Goal: Transaction & Acquisition: Obtain resource

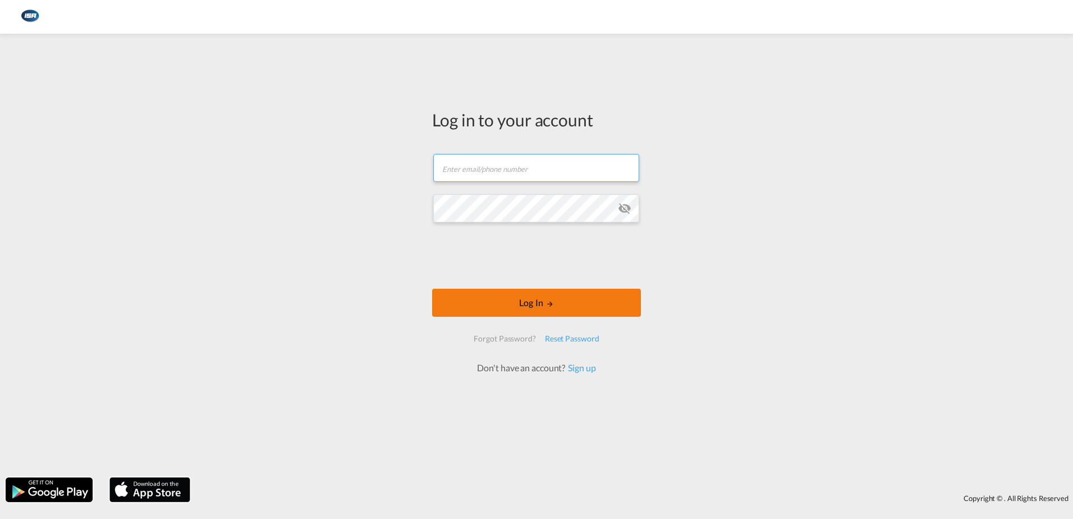
type input "[EMAIL_ADDRESS][DOMAIN_NAME]"
click at [528, 295] on button "Log In" at bounding box center [536, 302] width 209 height 28
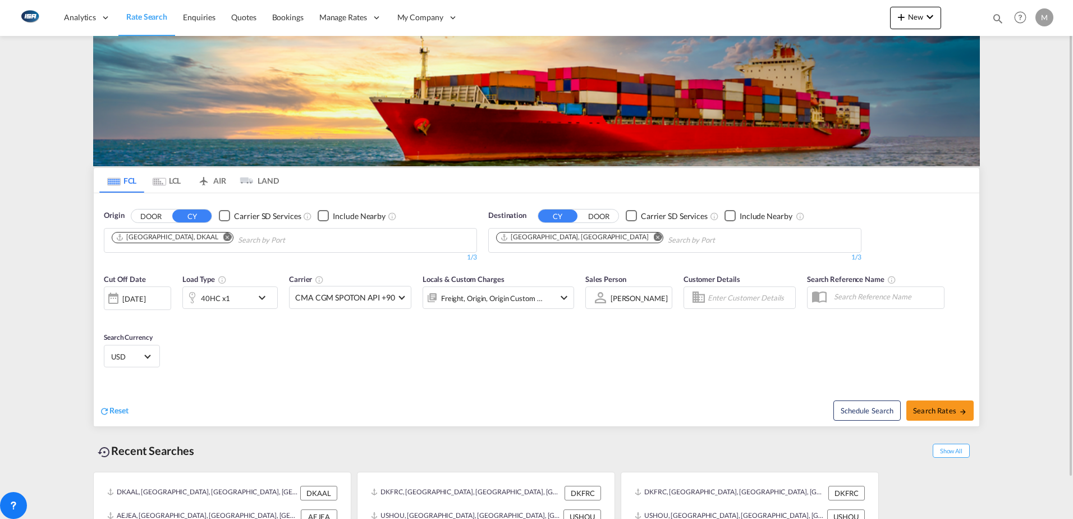
click at [223, 239] on md-icon "Remove" at bounding box center [227, 236] width 8 height 8
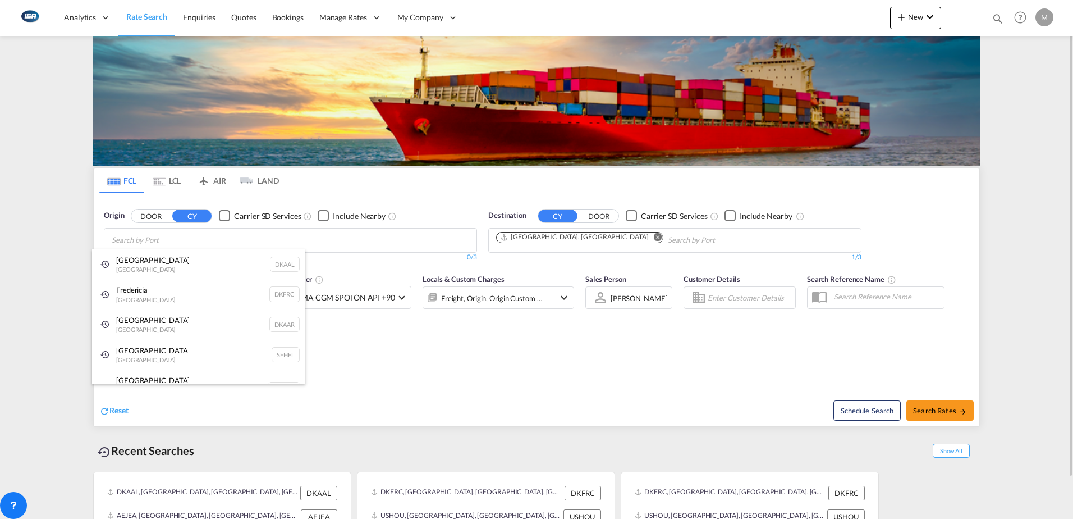
click at [129, 323] on div "Aarhus [GEOGRAPHIC_DATA] DKAAR" at bounding box center [198, 324] width 213 height 30
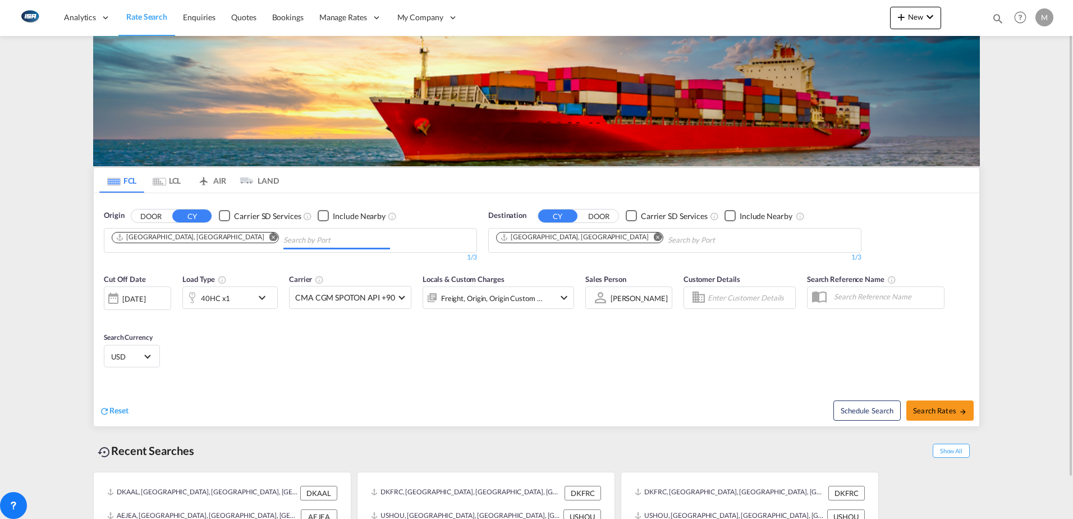
click at [654, 236] on md-icon "Remove" at bounding box center [658, 236] width 8 height 8
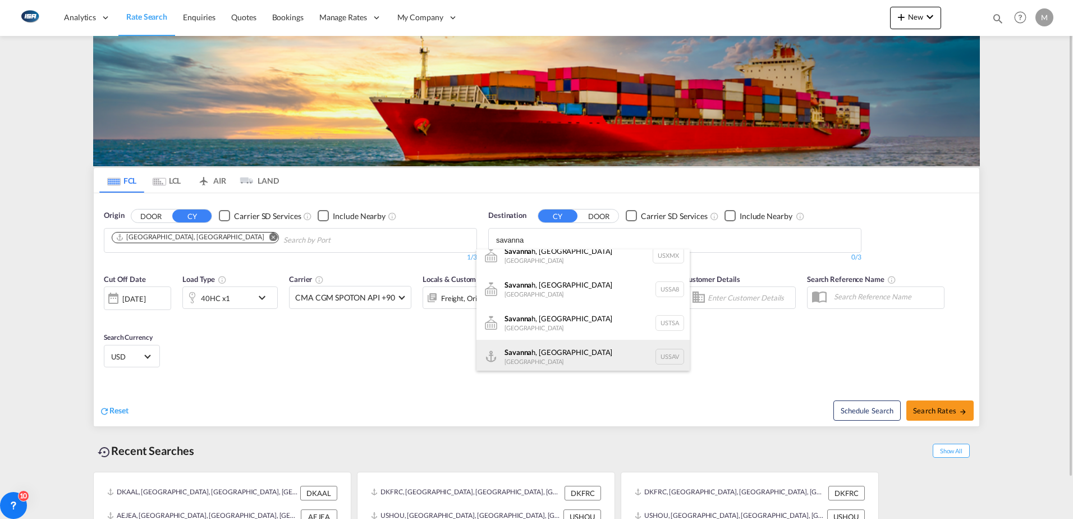
scroll to position [13, 0]
type input "savanna"
drag, startPoint x: 549, startPoint y: 355, endPoint x: 619, endPoint y: 369, distance: 71.0
click at [549, 355] on div "Savanna h, [GEOGRAPHIC_DATA] [GEOGRAPHIC_DATA] USSAV" at bounding box center [582, 354] width 213 height 34
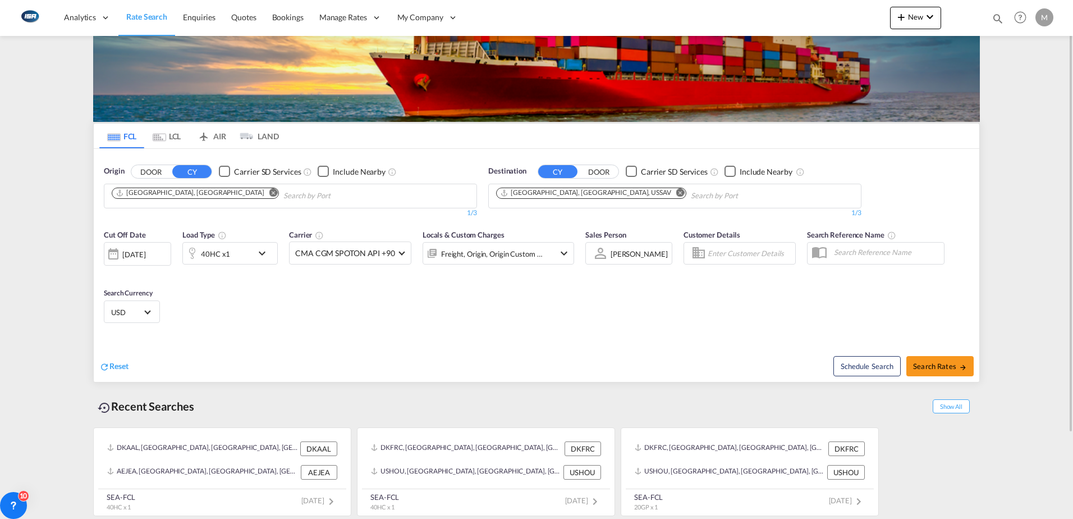
scroll to position [0, 0]
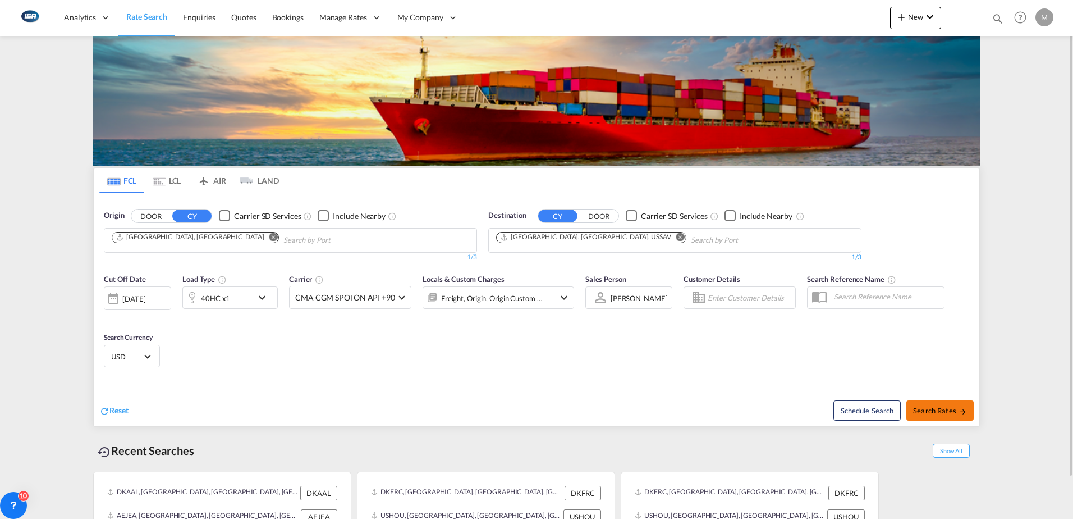
click at [936, 404] on button "Search Rates" at bounding box center [939, 410] width 67 height 20
type input "DKAAR to USSAV / [DATE]"
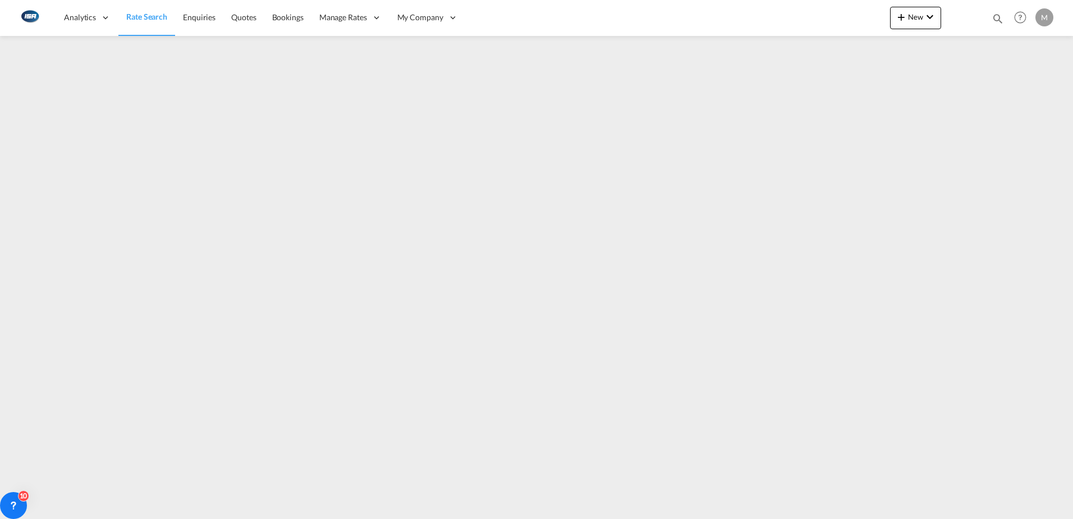
click at [147, 23] on link "Rate Search" at bounding box center [146, 17] width 57 height 36
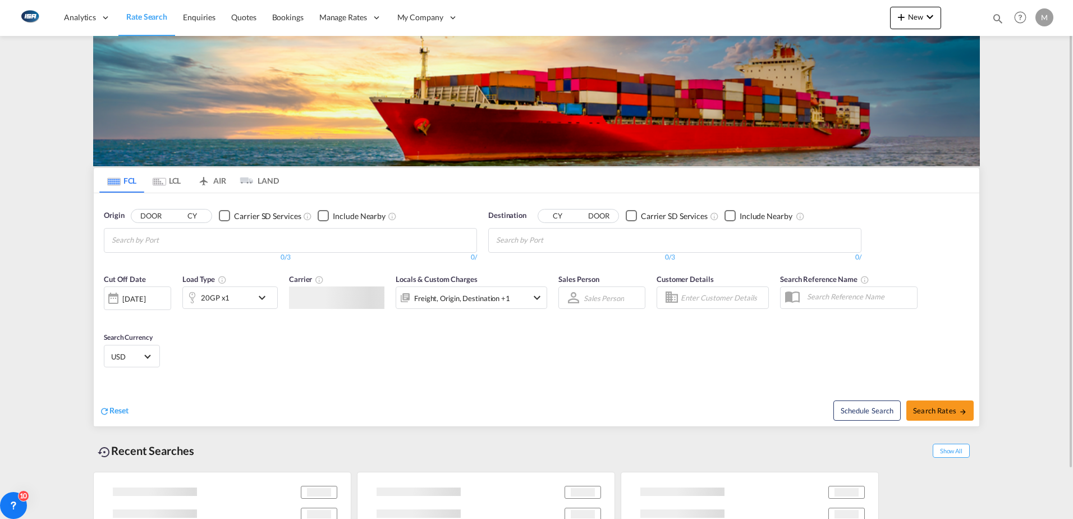
click at [172, 181] on md-tab-item "LCL" at bounding box center [166, 180] width 45 height 25
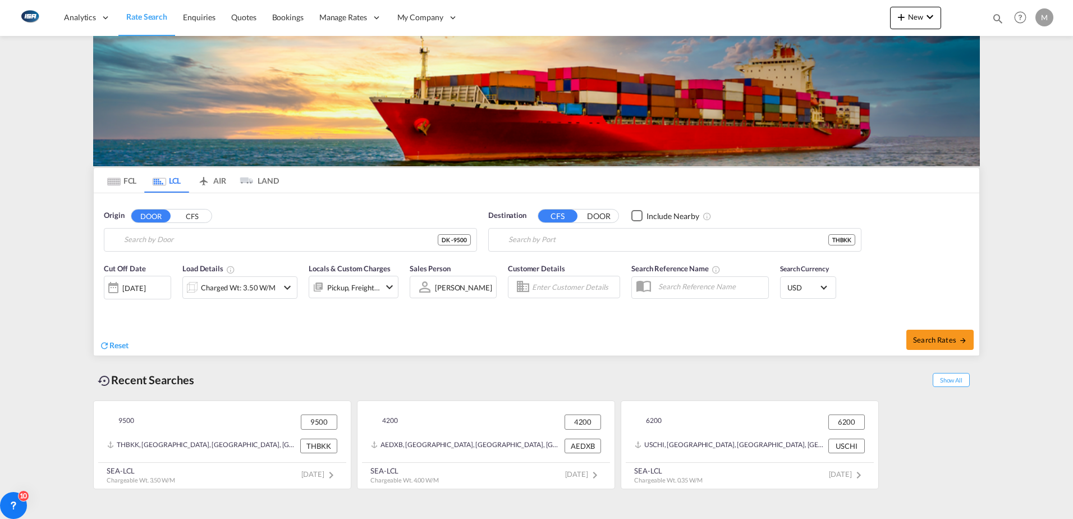
type input "DK-9500, [GEOGRAPHIC_DATA], [GEOGRAPHIC_DATA], [GEOGRAPHIC_DATA], [GEOGRAPHIC_D…"
type input "[GEOGRAPHIC_DATA], THBKK"
click at [467, 240] on button "Clear Input" at bounding box center [465, 239] width 17 height 17
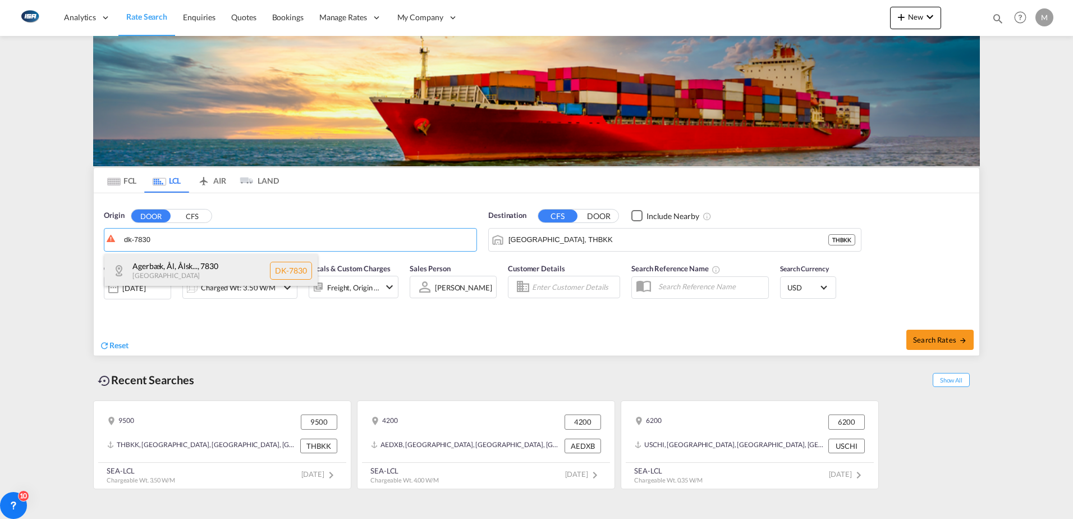
click at [247, 267] on div "Agerbæk, Ål, Ålsk... , 7830 [GEOGRAPHIC_DATA] [GEOGRAPHIC_DATA]-7830" at bounding box center [210, 271] width 213 height 34
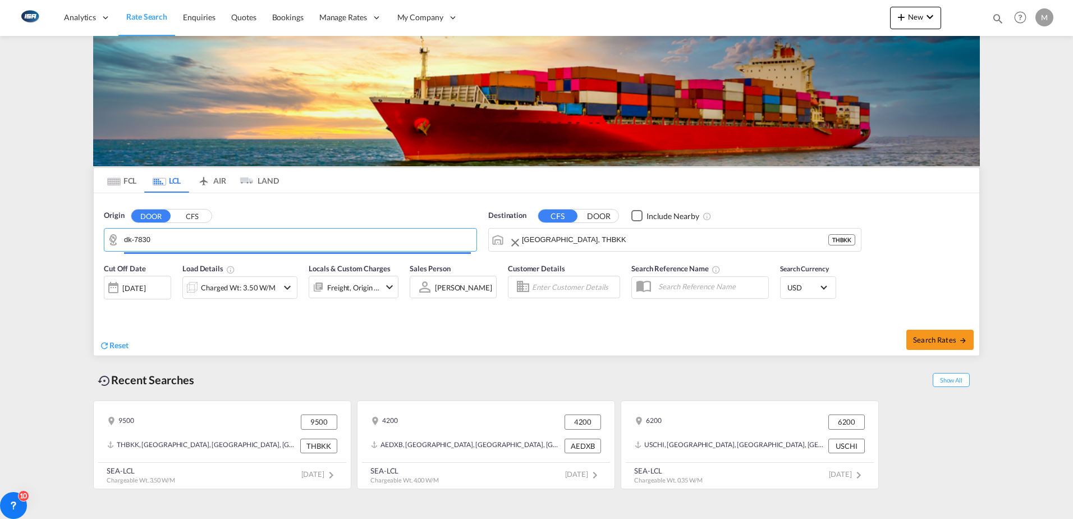
type input "DK-7830, [GEOGRAPHIC_DATA], [GEOGRAPHIC_DATA], [GEOGRAPHIC_DATA], [GEOGRAPHIC_D…"
click at [589, 243] on input "[GEOGRAPHIC_DATA], THBKK" at bounding box center [675, 239] width 306 height 17
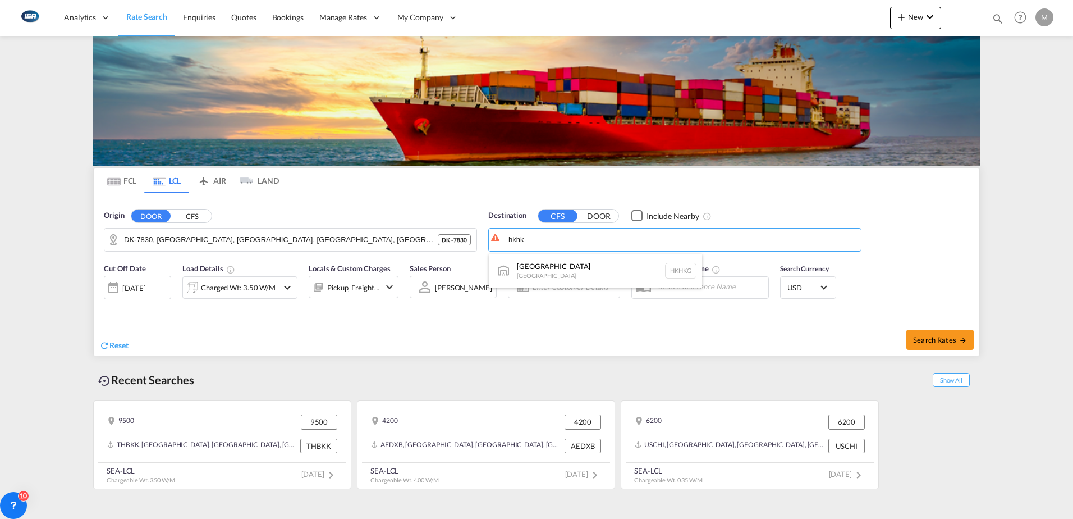
click at [596, 265] on div "[GEOGRAPHIC_DATA] [GEOGRAPHIC_DATA] [GEOGRAPHIC_DATA]" at bounding box center [595, 271] width 213 height 34
type input "[GEOGRAPHIC_DATA], HKHKG"
click at [263, 292] on div "Charged Wt: 3.50 W/M" at bounding box center [238, 287] width 75 height 16
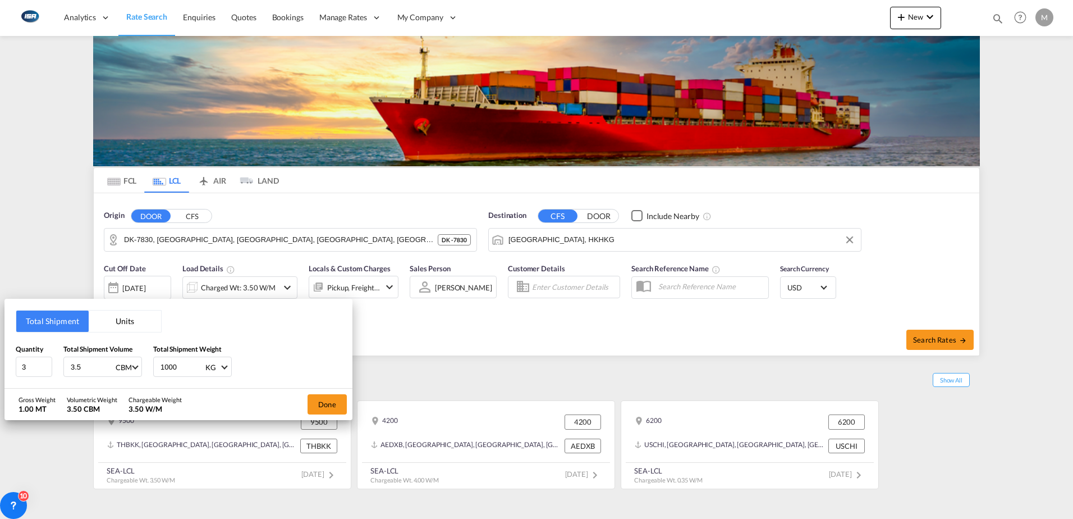
click at [125, 323] on button "Units" at bounding box center [125, 320] width 72 height 21
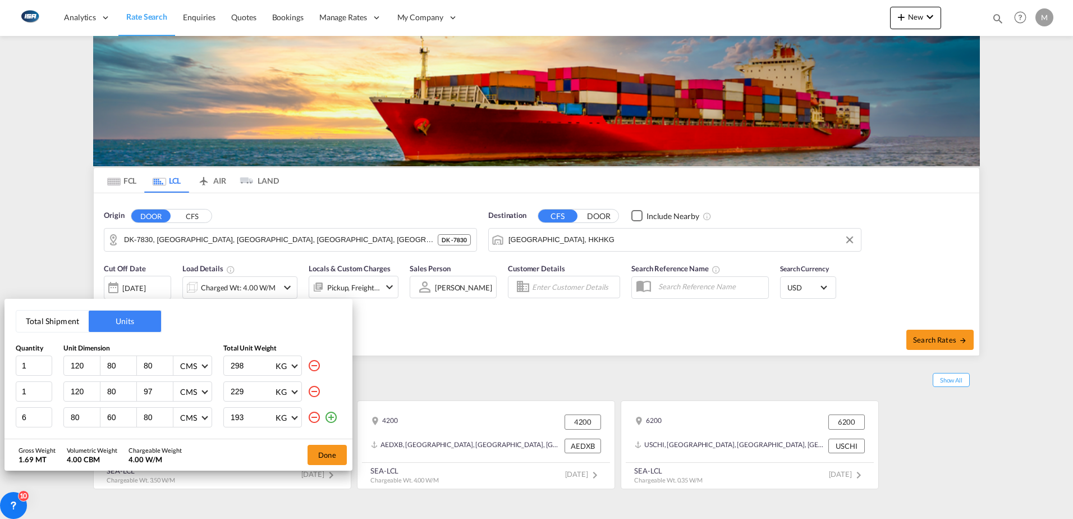
click at [316, 416] on md-icon "icon-minus-circle-outline" at bounding box center [314, 416] width 13 height 13
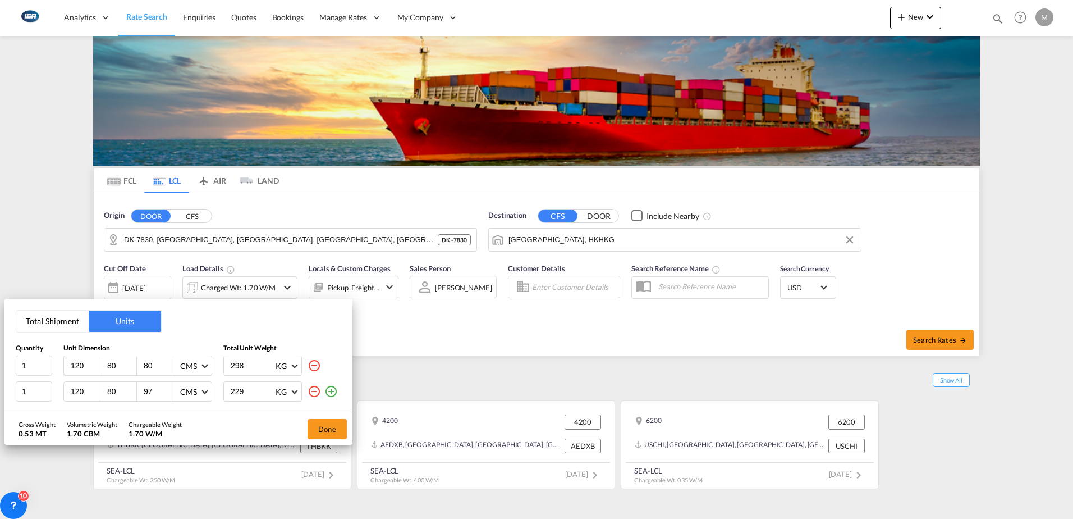
click at [312, 391] on md-icon "icon-minus-circle-outline" at bounding box center [314, 390] width 13 height 13
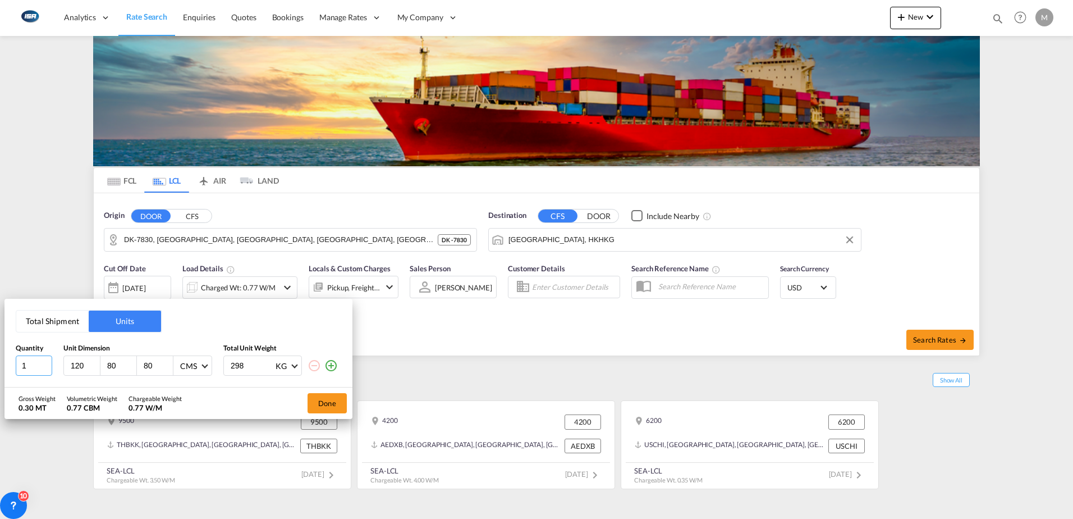
click at [40, 366] on input "1" at bounding box center [34, 365] width 36 height 20
type input "13"
type input "186"
type input "66"
type input "49"
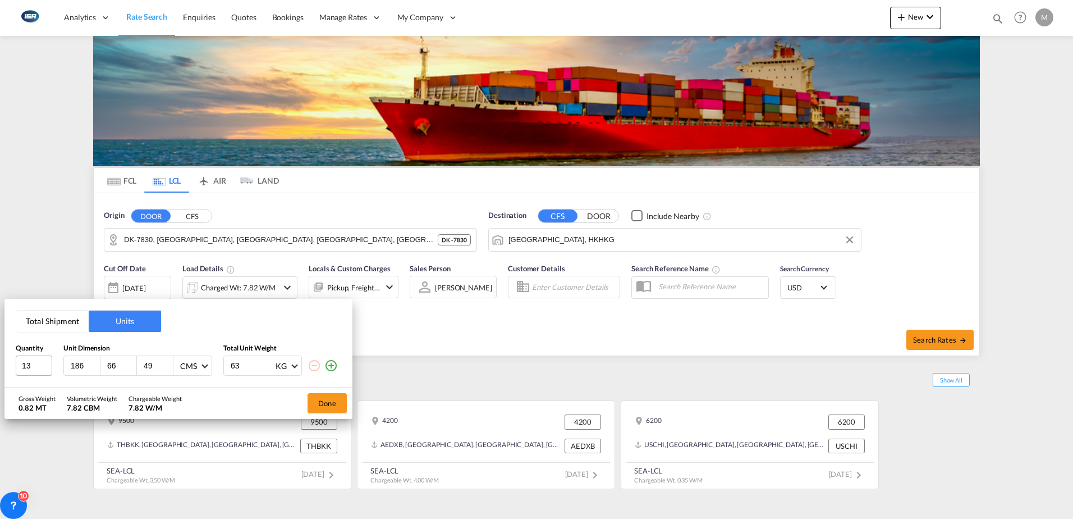
type input "63"
click at [328, 401] on button "Done" at bounding box center [327, 403] width 39 height 20
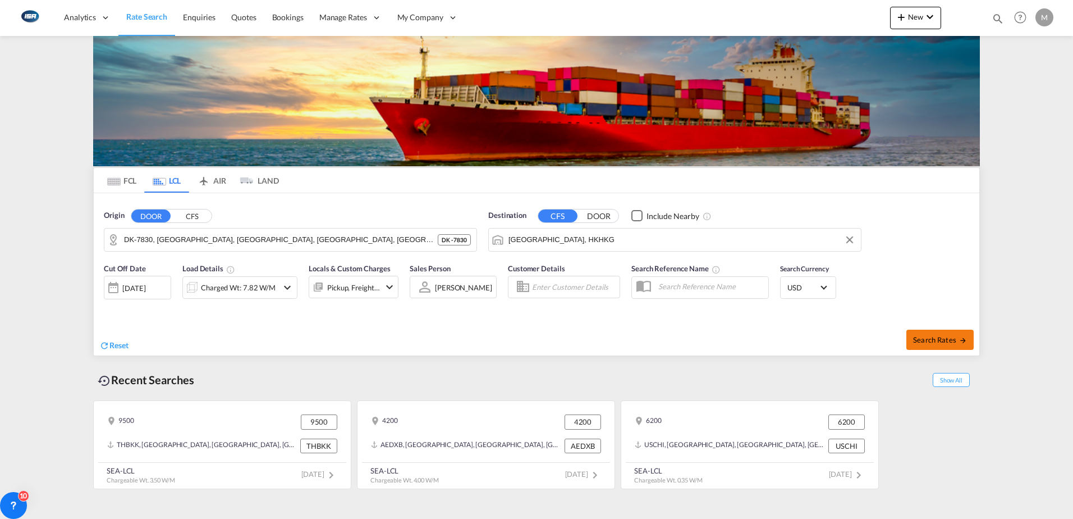
click at [957, 331] on button "Search Rates" at bounding box center [939, 339] width 67 height 20
type input "7830 to HKHKG / [DATE]"
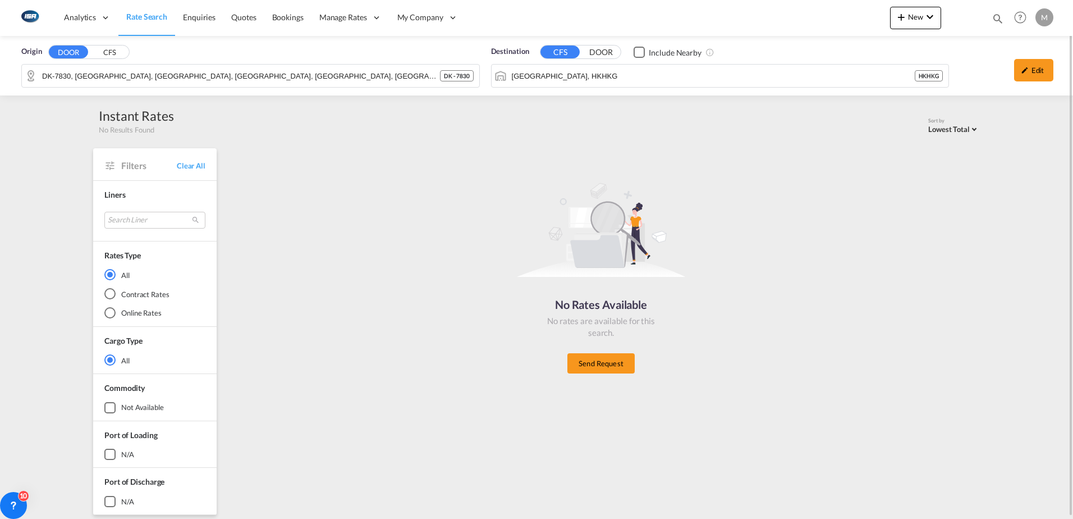
drag, startPoint x: 154, startPoint y: 19, endPoint x: 172, endPoint y: 44, distance: 30.5
click at [154, 19] on span "Rate Search" at bounding box center [146, 17] width 41 height 10
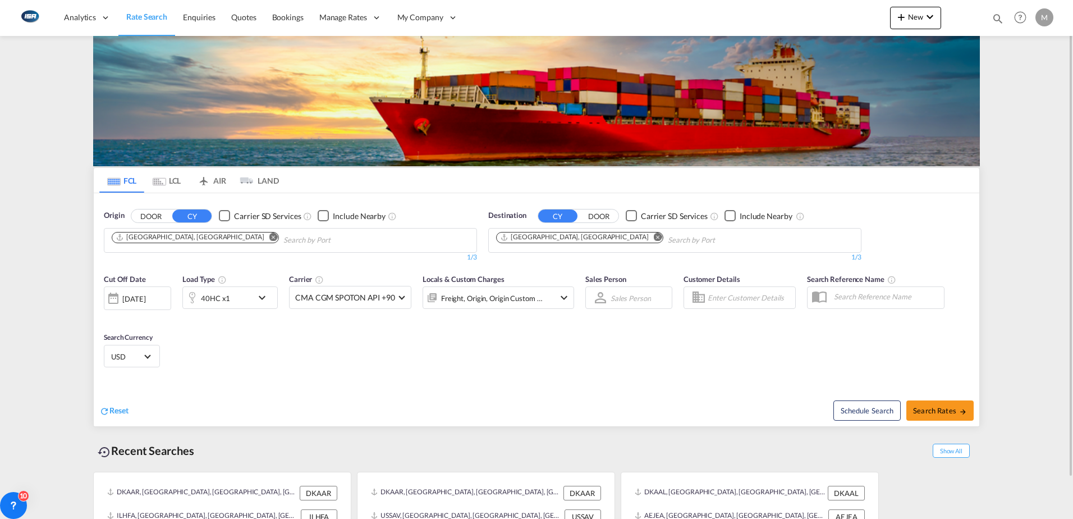
click at [654, 239] on md-icon "Remove" at bounding box center [658, 236] width 8 height 8
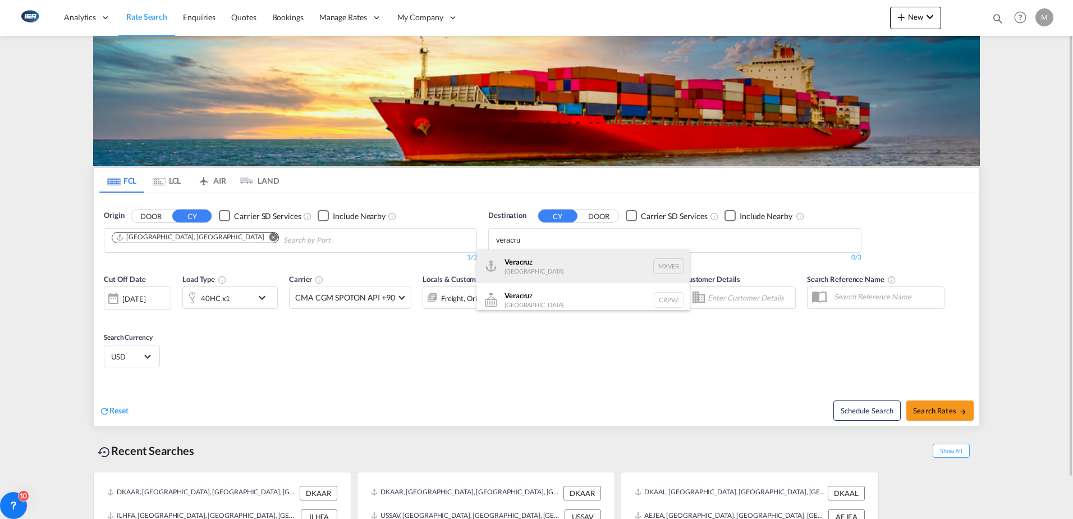
type input "veracru"
click at [532, 265] on div "Veracru z [GEOGRAPHIC_DATA] MXVER" at bounding box center [582, 266] width 213 height 34
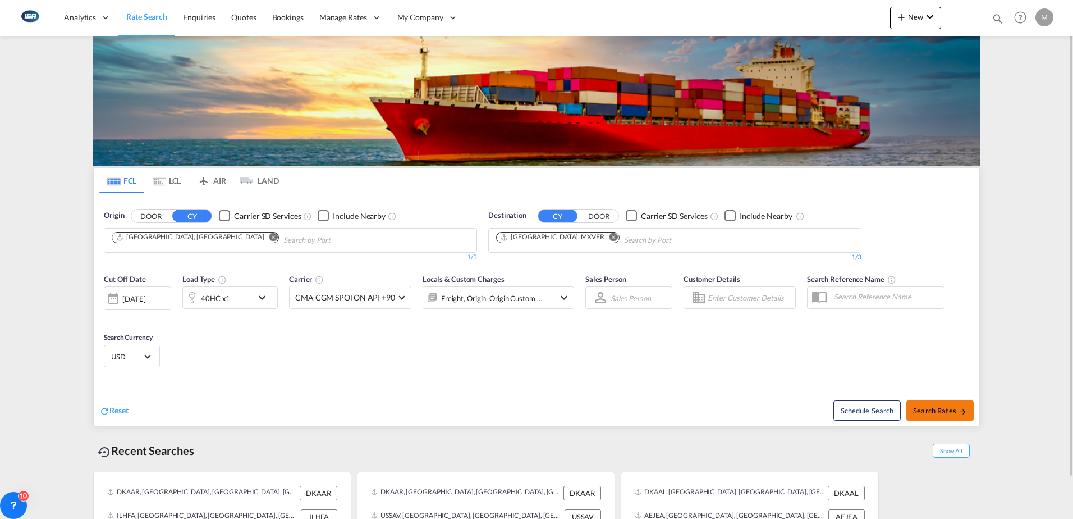
click at [929, 411] on span "Search Rates" at bounding box center [940, 410] width 54 height 9
type input "DKAAR to MXVER / [DATE]"
